Goal: Task Accomplishment & Management: Use online tool/utility

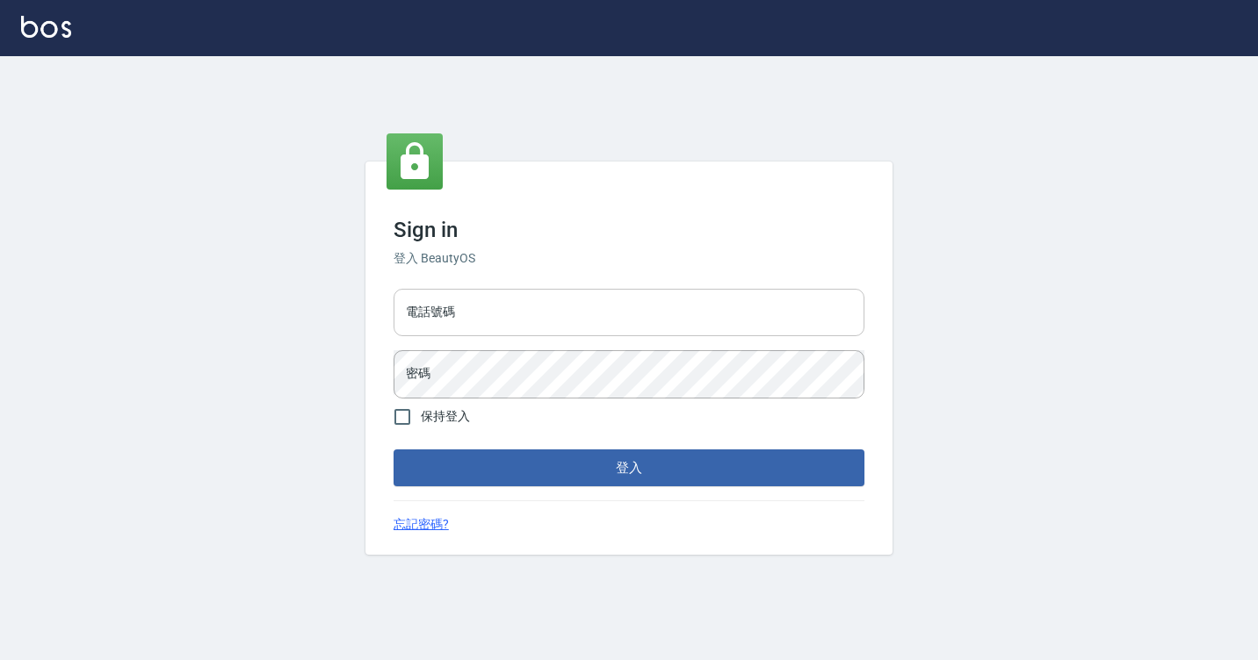
click at [500, 327] on input "電話號碼" at bounding box center [628, 312] width 471 height 47
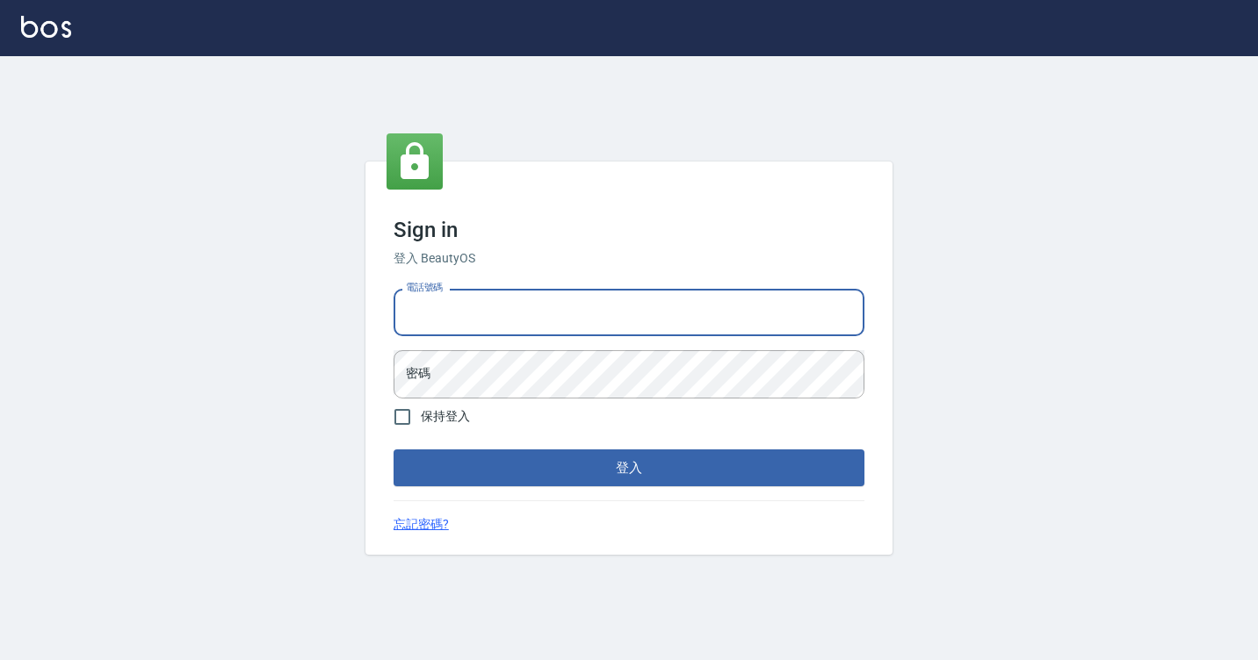
type input "7812080"
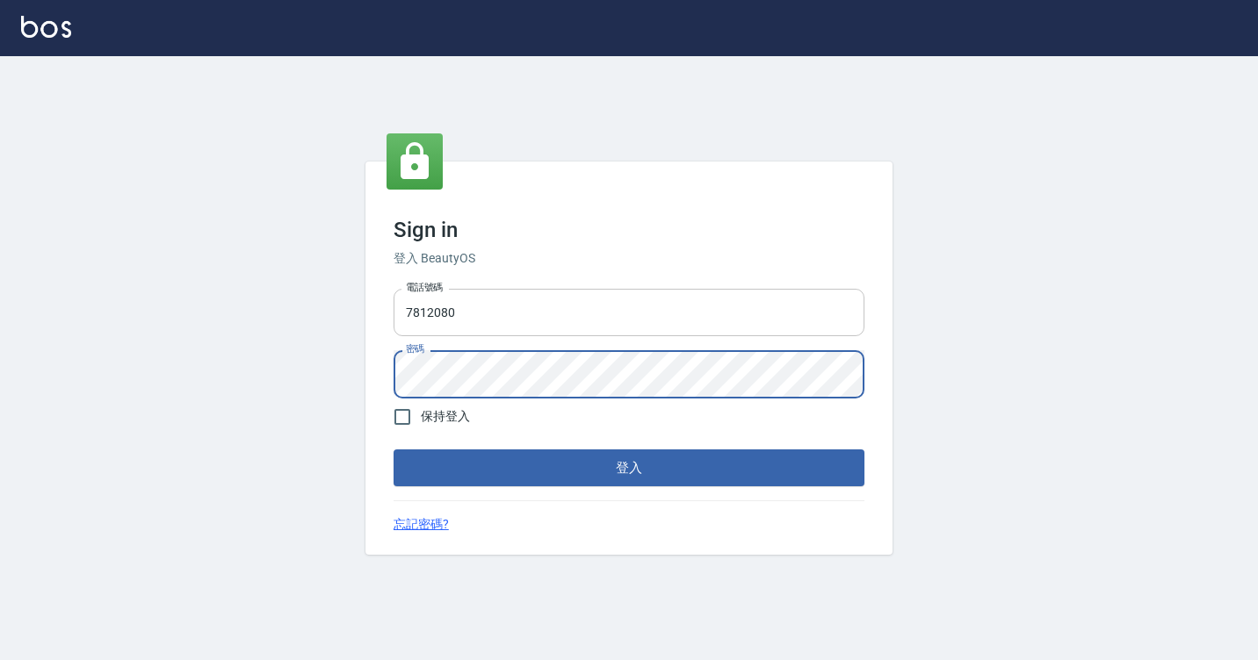
click at [393, 450] on button "登入" at bounding box center [628, 468] width 471 height 37
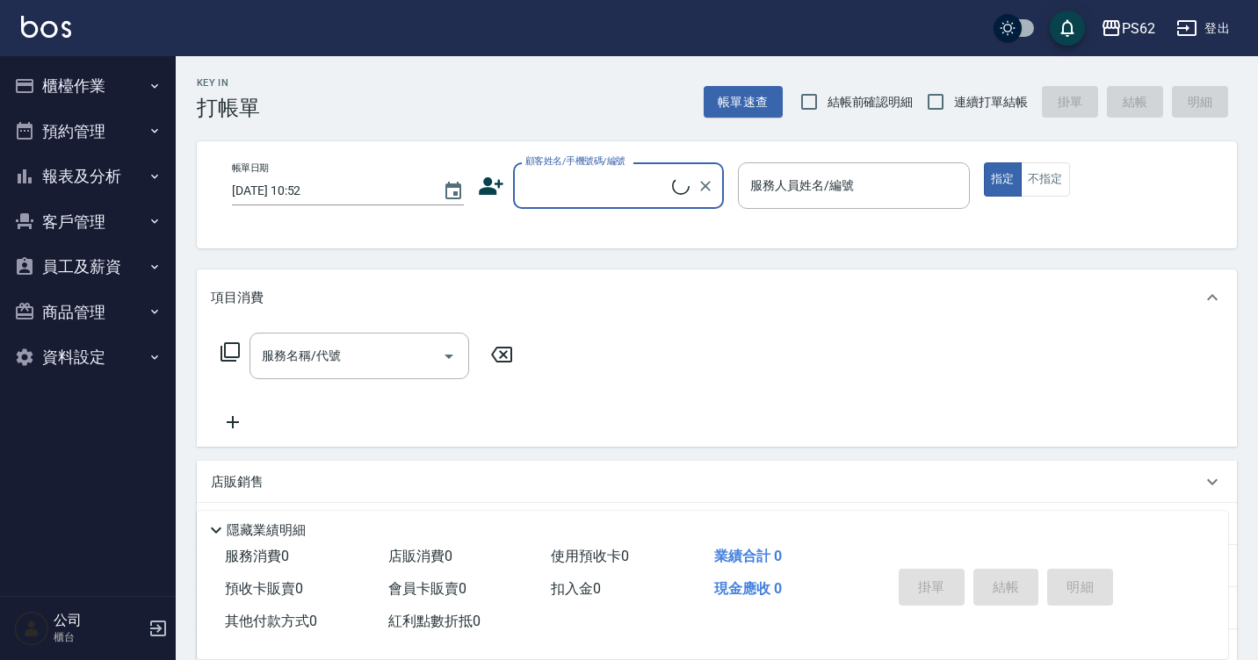
click at [97, 82] on button "櫃檯作業" at bounding box center [88, 86] width 162 height 46
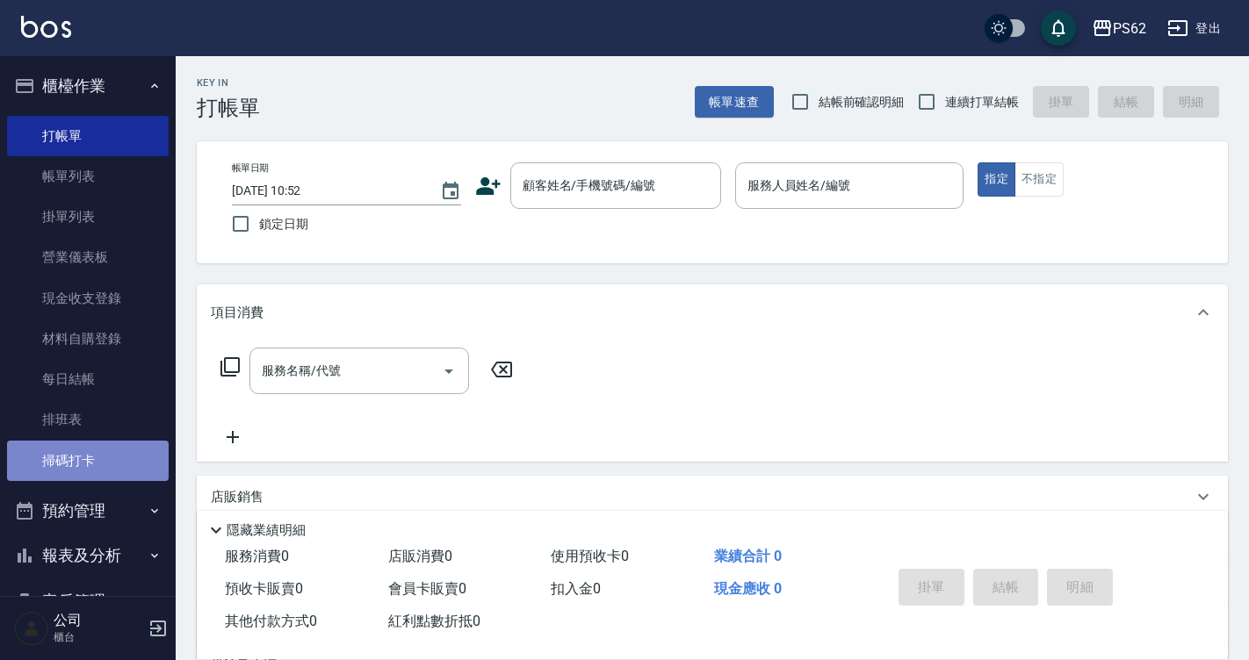
click at [97, 465] on link "掃碼打卡" at bounding box center [88, 461] width 162 height 40
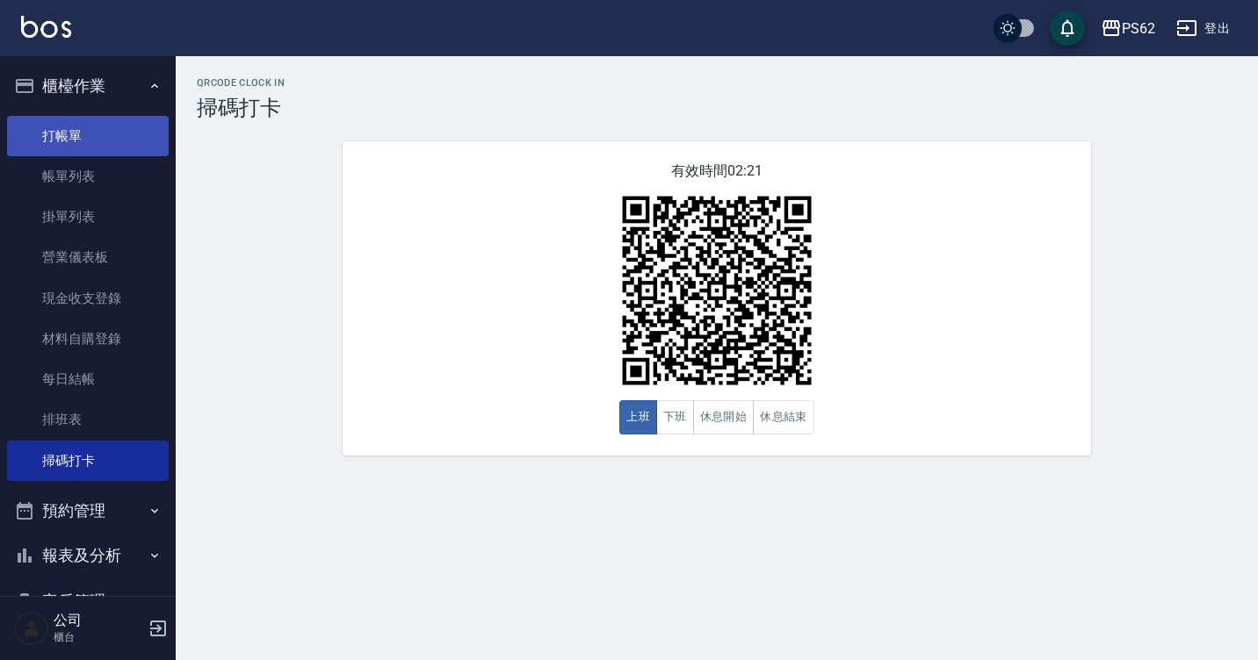
scroll to position [184, 0]
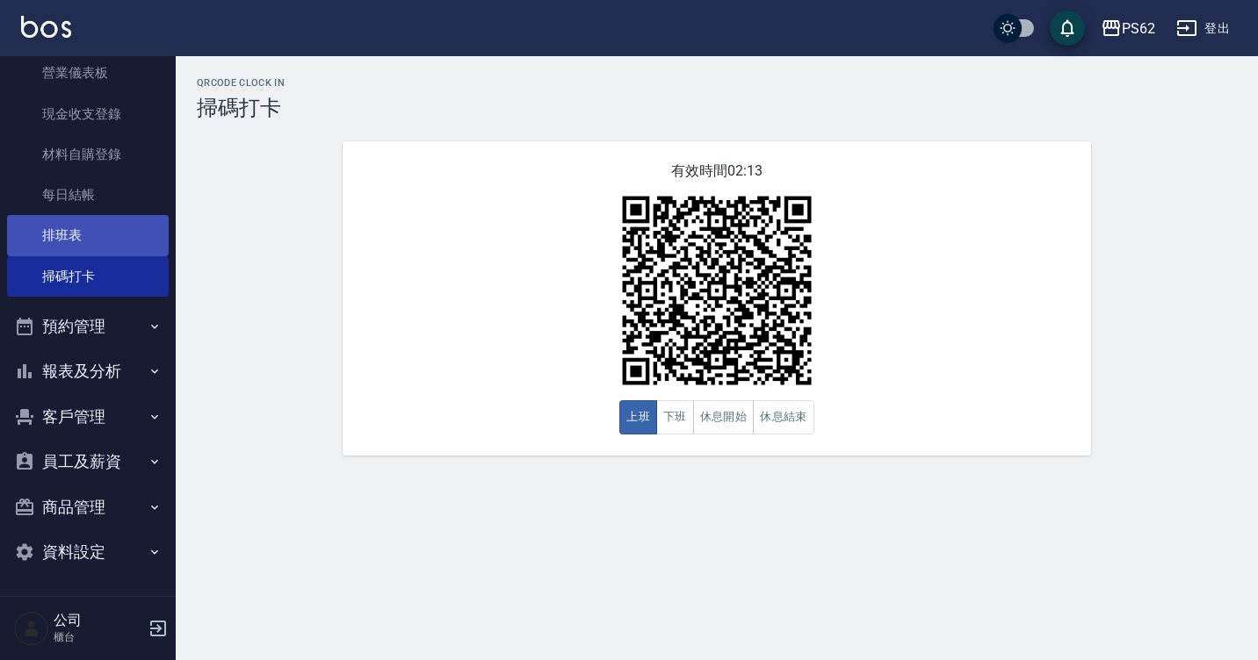
click at [147, 237] on link "排班表" at bounding box center [88, 235] width 162 height 40
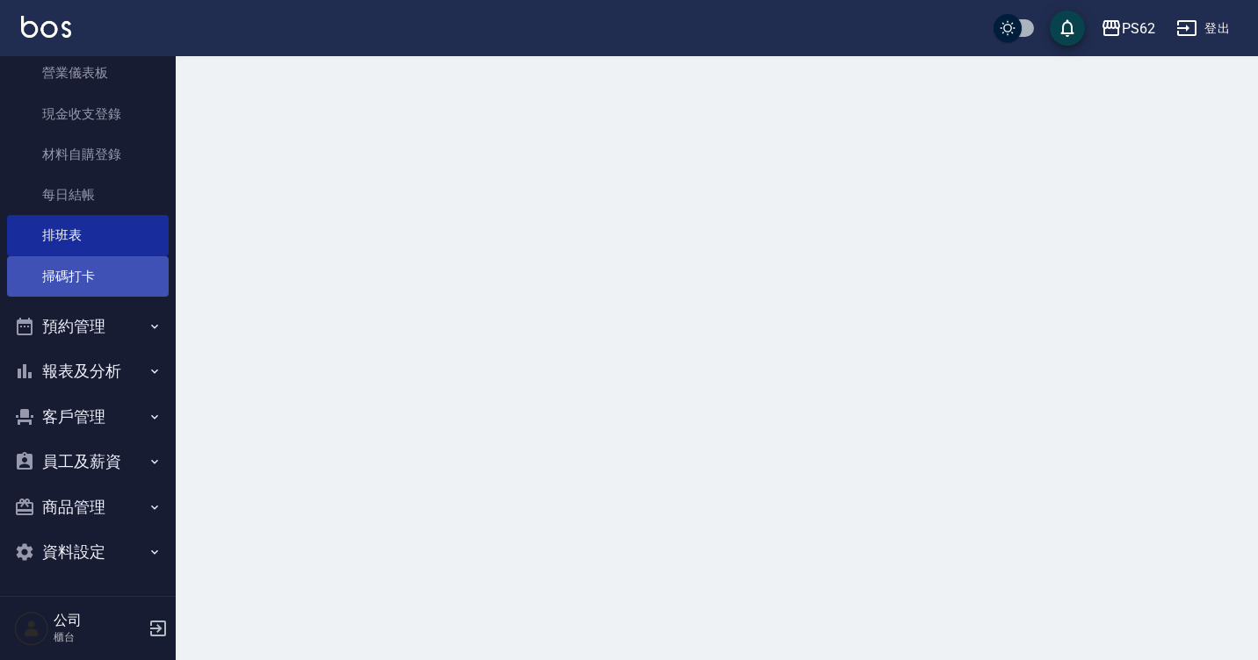
click at [139, 270] on link "掃碼打卡" at bounding box center [88, 276] width 162 height 40
